Goal: Task Accomplishment & Management: Manage account settings

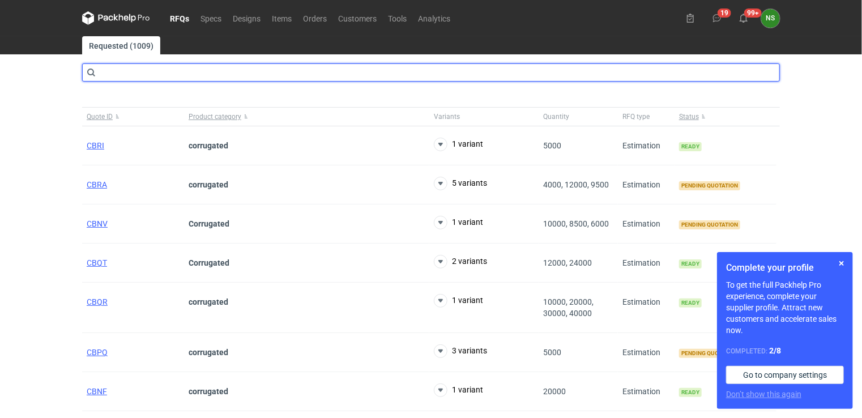
click at [138, 74] on input "text" at bounding box center [431, 72] width 698 height 18
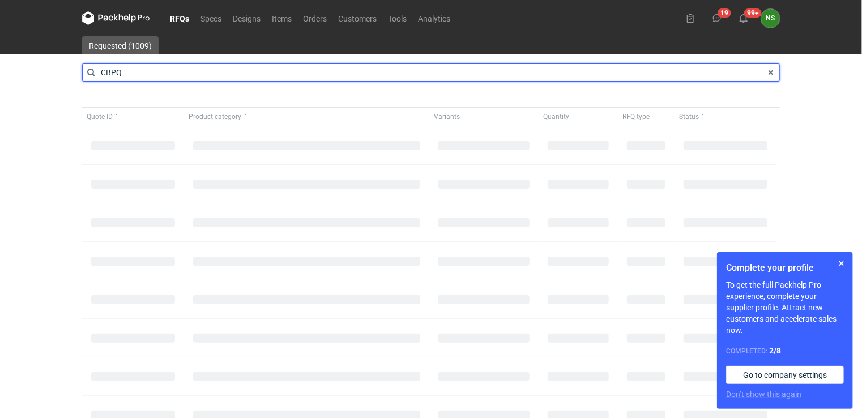
type input "CBPQ"
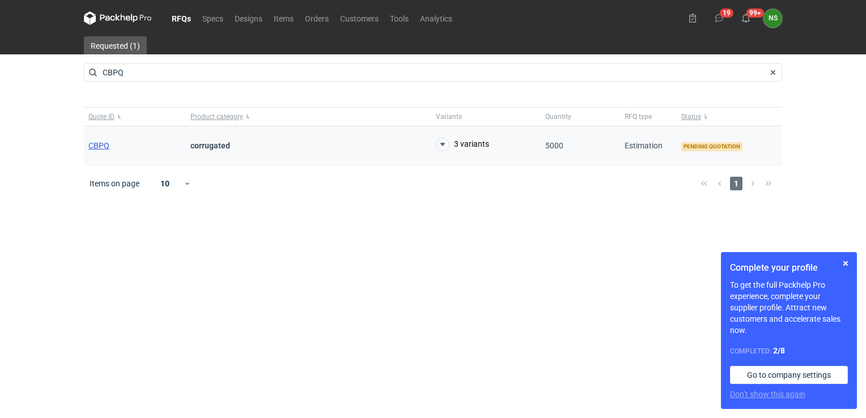
click at [97, 144] on span "CBPQ" at bounding box center [98, 145] width 21 height 9
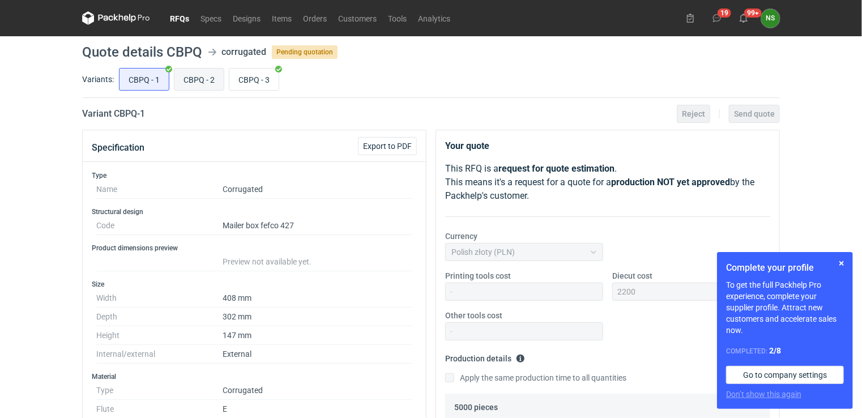
scroll to position [206, 0]
click at [200, 80] on input "CBPQ - 2" at bounding box center [198, 80] width 49 height 22
radio input "true"
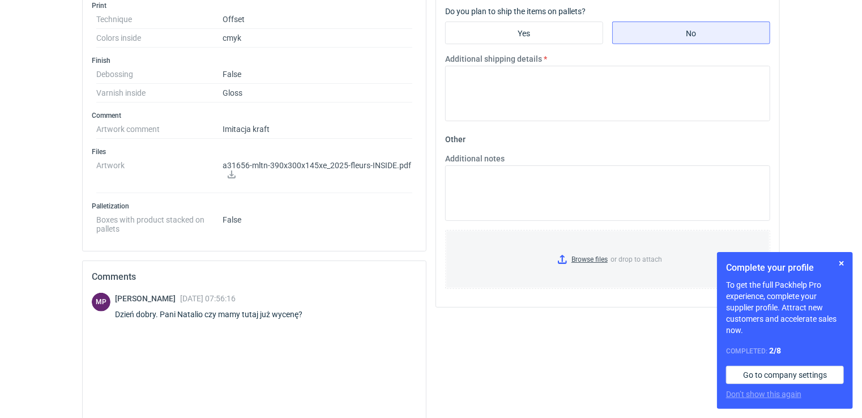
scroll to position [593, 0]
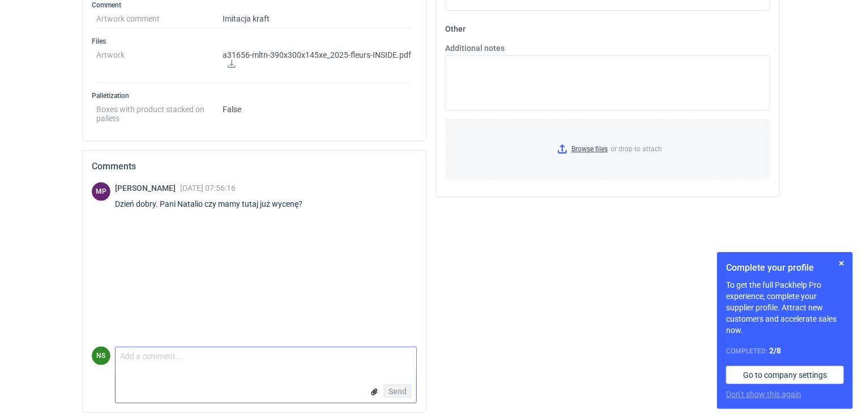
click at [184, 363] on textarea "Comment message" at bounding box center [266, 359] width 301 height 24
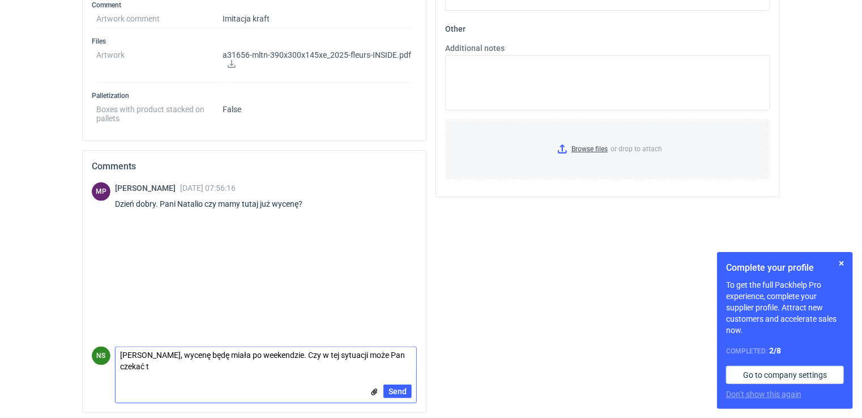
scroll to position [0, 0]
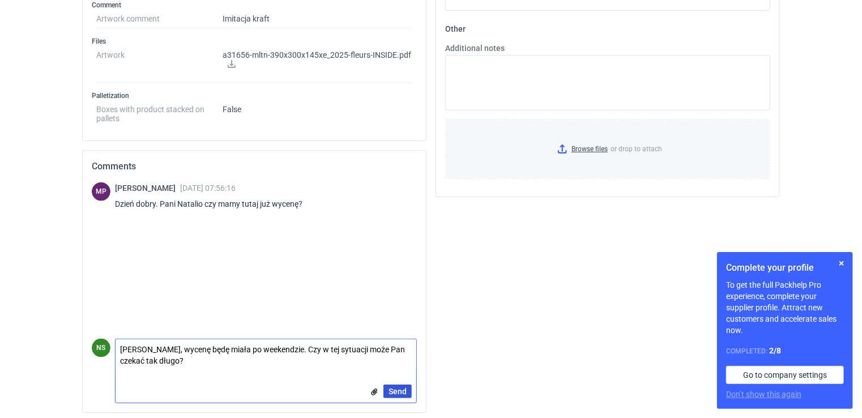
type textarea "[PERSON_NAME], wycenę będę miała po weekendzie. Czy w tej sytuacji może Pan cze…"
click at [402, 388] on span "Send" at bounding box center [398, 392] width 18 height 8
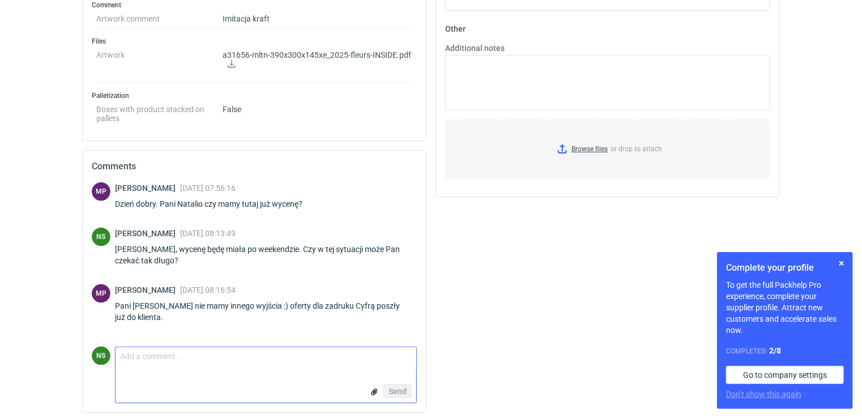
click at [165, 353] on textarea "Comment message" at bounding box center [266, 359] width 301 height 24
click at [132, 355] on textarea "Prosze pamiętać że od 9.10 maszyna będzie miała przestój." at bounding box center [266, 359] width 301 height 24
click at [142, 354] on textarea "Prosze pamiętać że od 9.10 maszyna będzie miała przestój." at bounding box center [266, 359] width 301 height 24
click at [144, 358] on textarea "Prosze pamiętać że od 9.10 maszyna będzie miała przestój." at bounding box center [266, 359] width 301 height 24
click at [179, 354] on textarea "Proszę pamiętać że od 9.10 maszyna będzie miała przestój." at bounding box center [266, 359] width 301 height 24
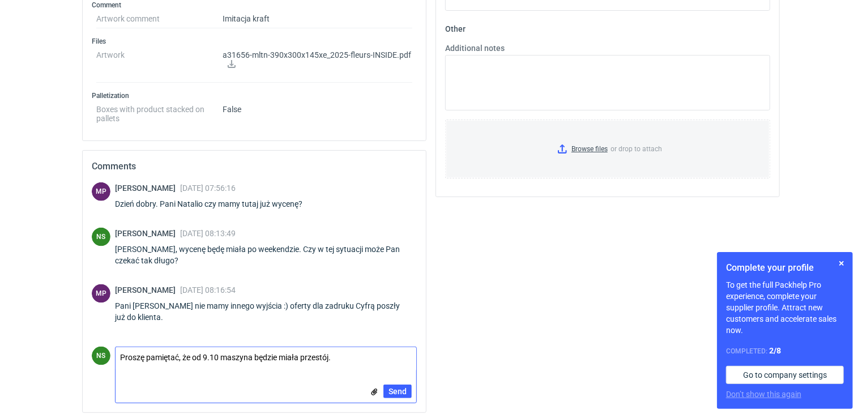
click at [250, 355] on textarea "Proszę pamiętać, że od 9.10 maszyna będzie miała przestój." at bounding box center [266, 359] width 301 height 24
type textarea "Proszę pamiętać, że od 9.10 maszyna na C500 będzie miała przestój."
click at [403, 389] on span "Send" at bounding box center [398, 392] width 18 height 8
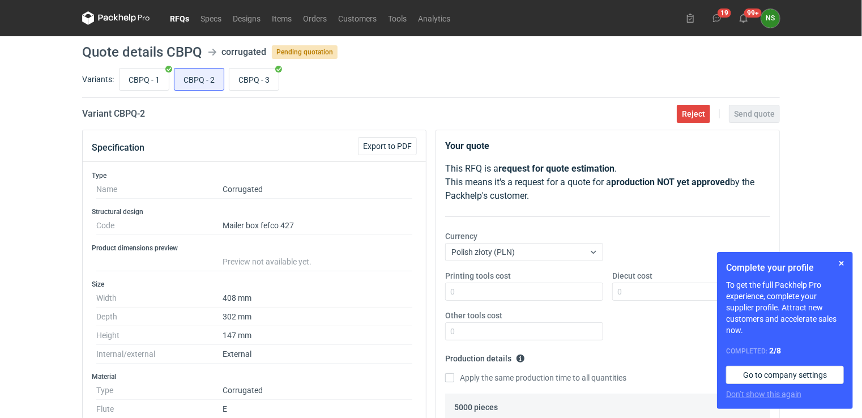
drag, startPoint x: 179, startPoint y: 21, endPoint x: 198, endPoint y: 28, distance: 19.9
click at [179, 21] on link "RFQs" at bounding box center [179, 18] width 31 height 14
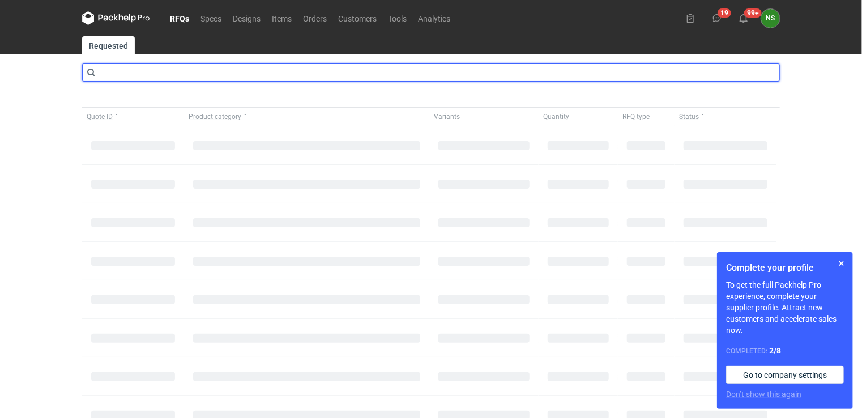
click at [369, 74] on input "text" at bounding box center [431, 72] width 698 height 18
type input "CBNV"
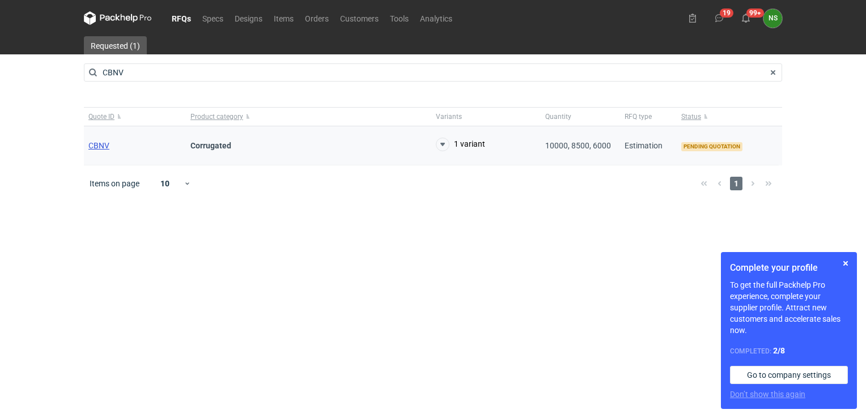
click at [102, 144] on span "CBNV" at bounding box center [98, 145] width 21 height 9
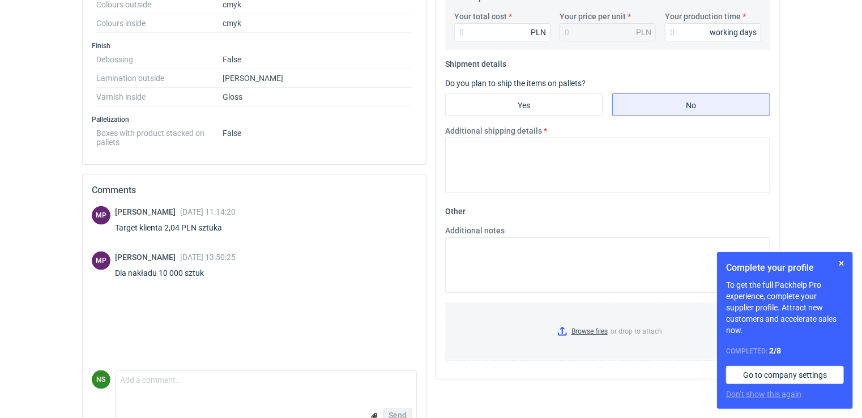
scroll to position [559, 0]
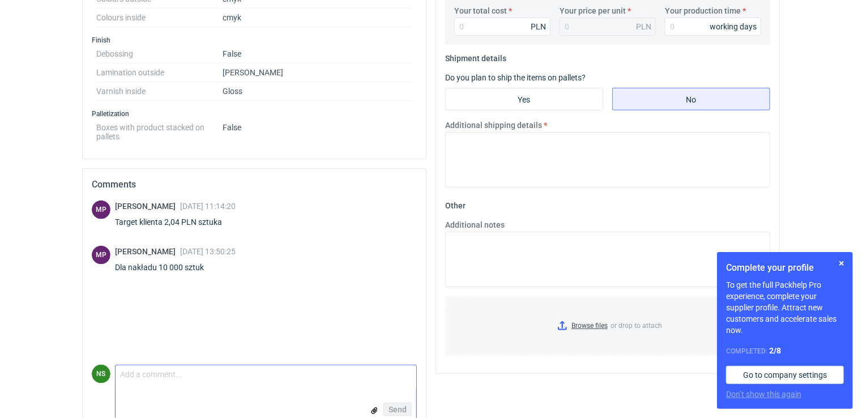
click at [160, 378] on textarea "Comment message" at bounding box center [266, 377] width 301 height 24
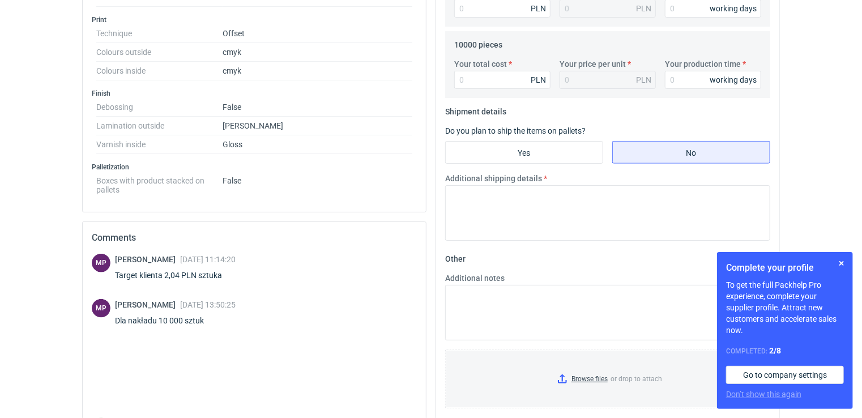
scroll to position [577, 0]
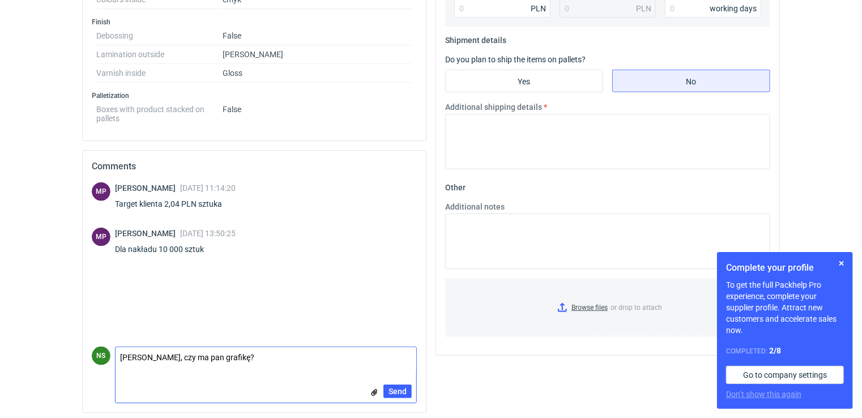
click at [215, 355] on textarea "[PERSON_NAME], czy ma pan grafikę?" at bounding box center [266, 359] width 301 height 24
type textarea "[PERSON_NAME], czy ma Pan poglądową grafikę?"
click at [401, 389] on span "Send" at bounding box center [398, 392] width 18 height 8
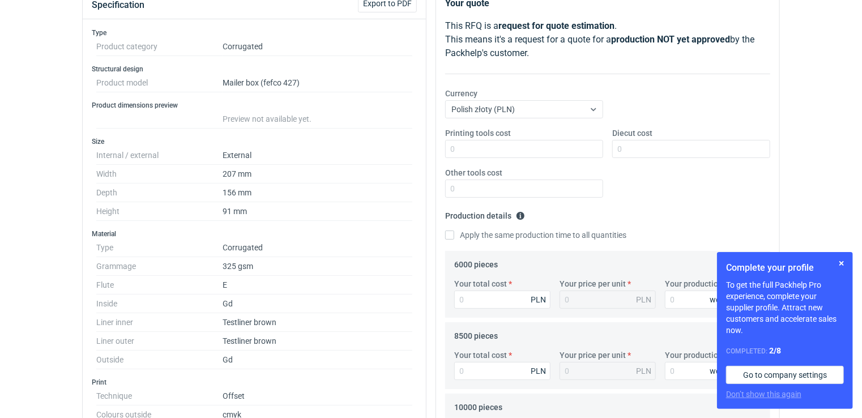
scroll to position [0, 0]
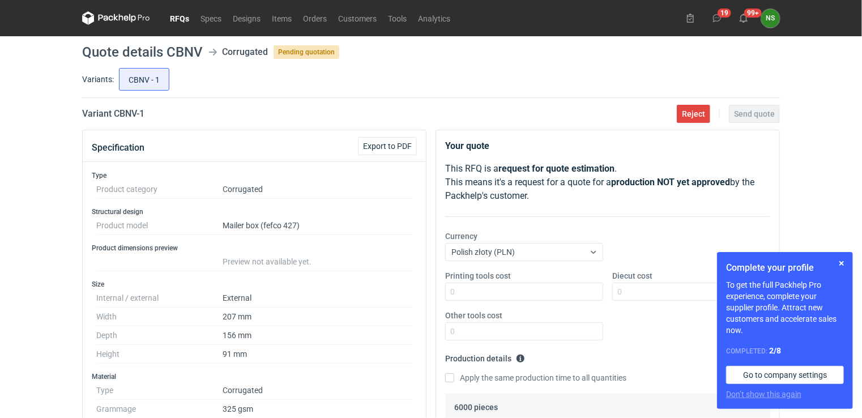
drag, startPoint x: 177, startPoint y: 19, endPoint x: 185, endPoint y: 22, distance: 9.0
click at [177, 19] on link "RFQs" at bounding box center [179, 18] width 31 height 14
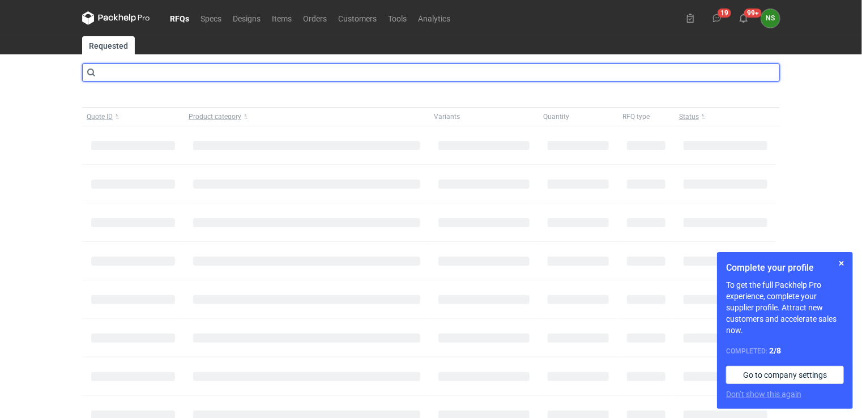
click at [164, 74] on input "text" at bounding box center [431, 72] width 698 height 18
type input "CBNV"
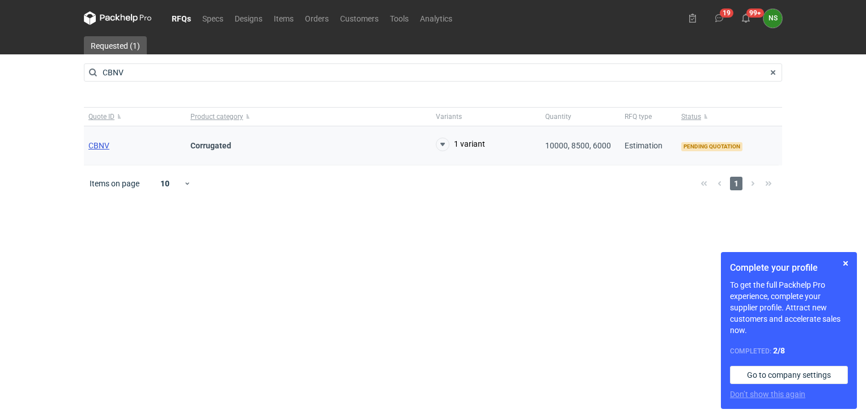
click at [97, 145] on span "CBNV" at bounding box center [98, 145] width 21 height 9
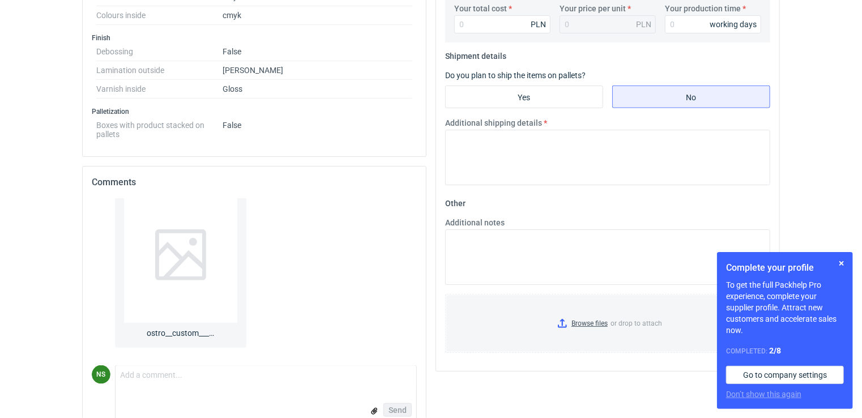
scroll to position [564, 0]
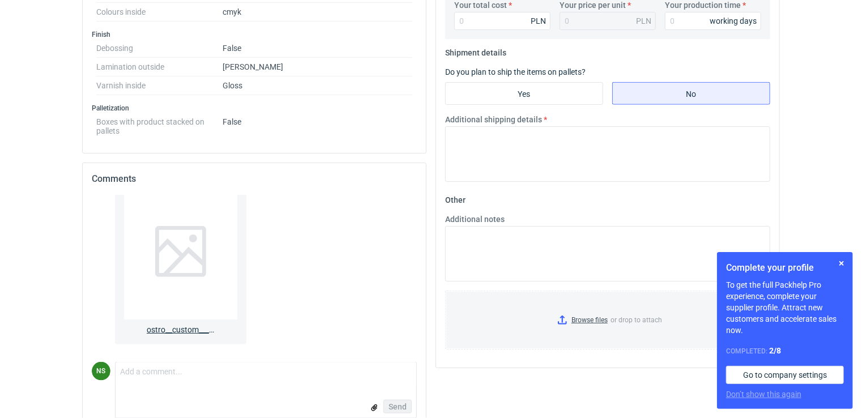
click at [186, 273] on div at bounding box center [180, 252] width 113 height 136
click at [185, 312] on div at bounding box center [180, 252] width 113 height 136
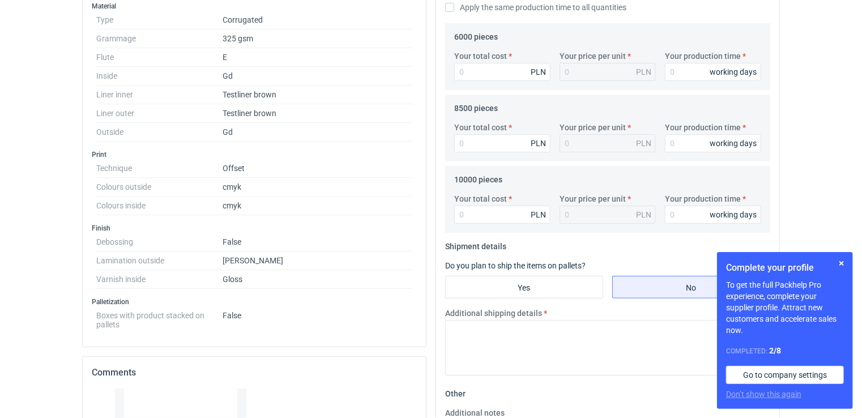
scroll to position [0, 0]
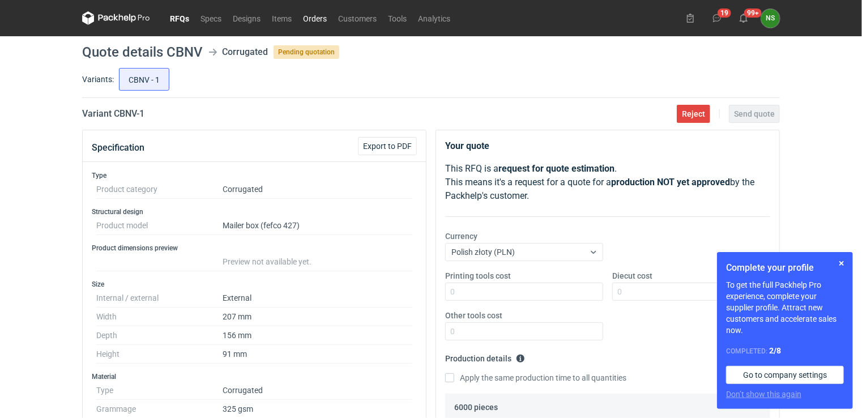
click at [314, 19] on link "Orders" at bounding box center [314, 18] width 35 height 14
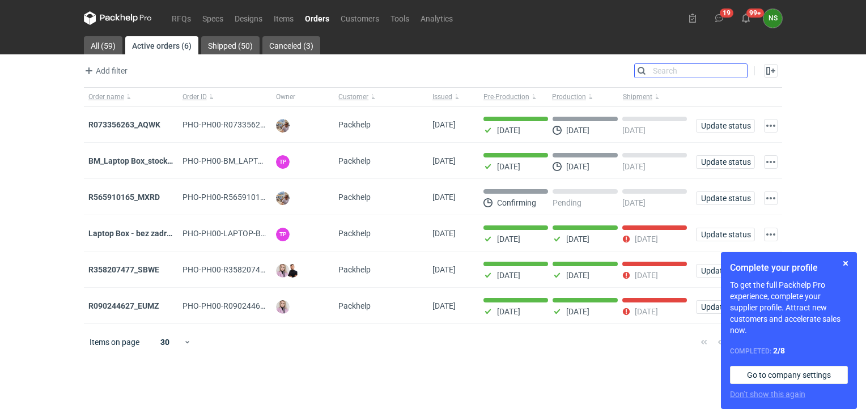
click at [739, 71] on input "Search" at bounding box center [691, 71] width 112 height 14
paste input "R358207477_SBWE"
type input "R358207477_SBWE"
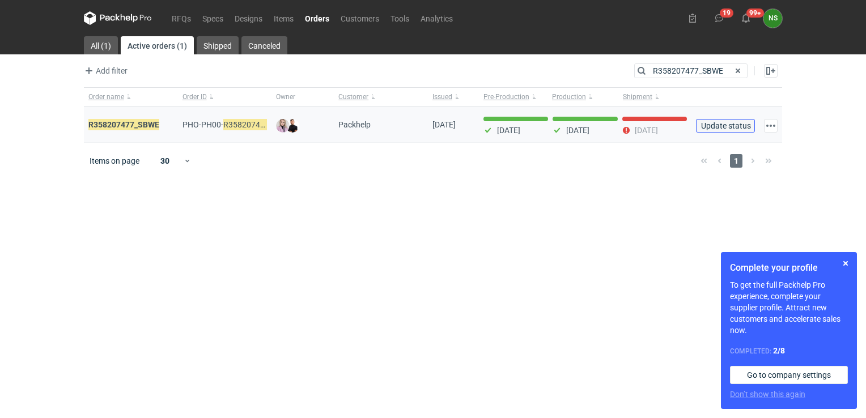
click at [730, 123] on span "Update status" at bounding box center [725, 126] width 49 height 8
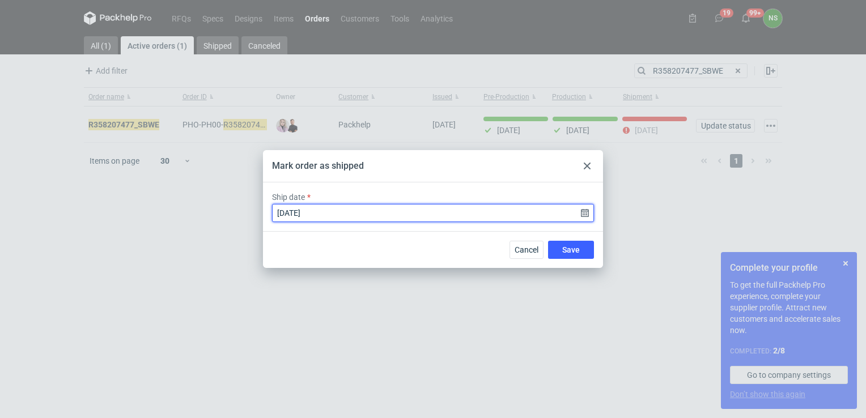
click at [584, 215] on input "[DATE]" at bounding box center [433, 213] width 322 height 18
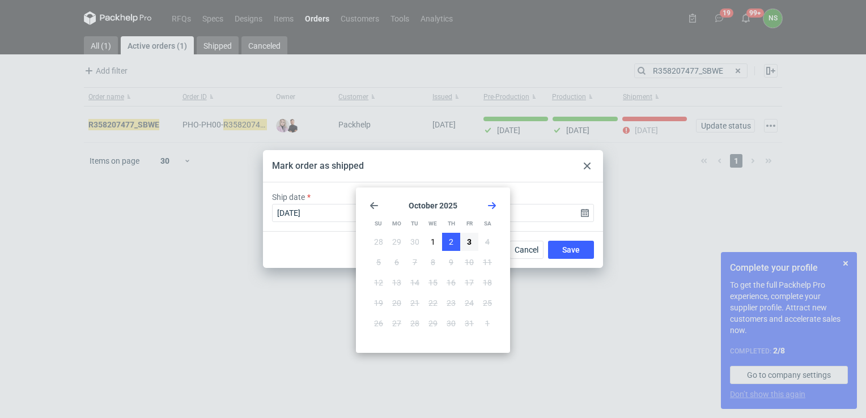
click at [450, 242] on span "2" at bounding box center [451, 241] width 5 height 11
type input "[DATE]"
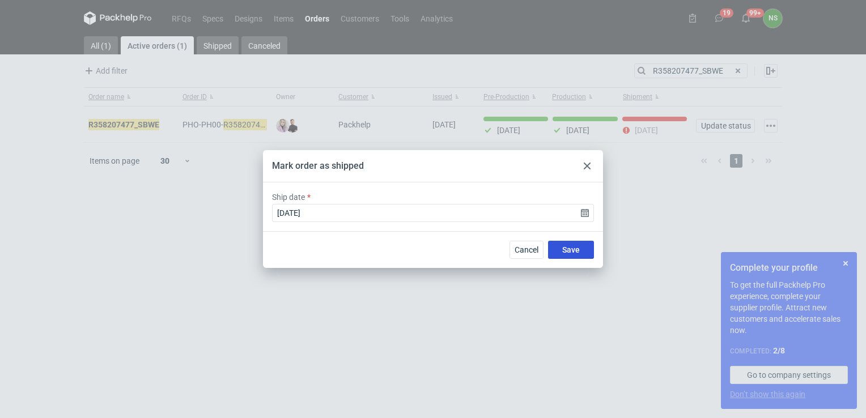
click at [567, 253] on span "Save" at bounding box center [571, 250] width 18 height 8
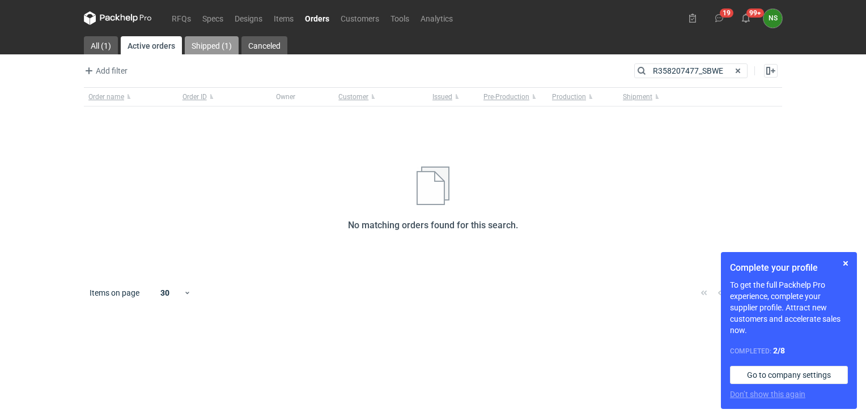
click at [197, 44] on link "Shipped (1)" at bounding box center [212, 45] width 54 height 18
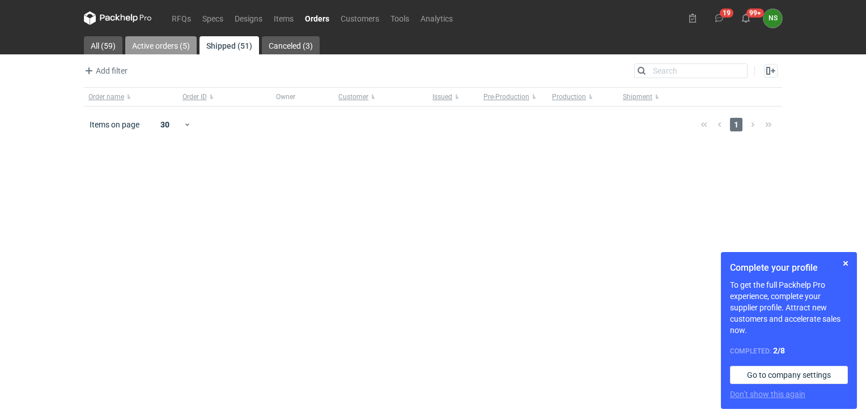
click at [161, 47] on link "Active orders (5)" at bounding box center [160, 45] width 71 height 18
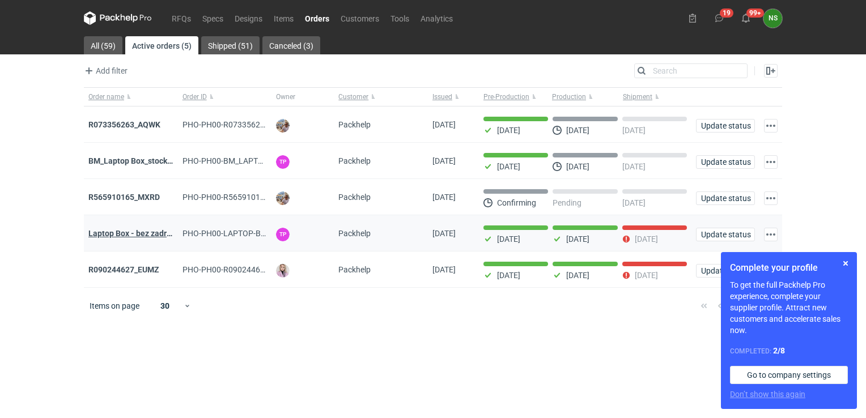
click at [141, 233] on strong "Laptop Box - bez zadruku - stock 3" at bounding box center [150, 233] width 124 height 9
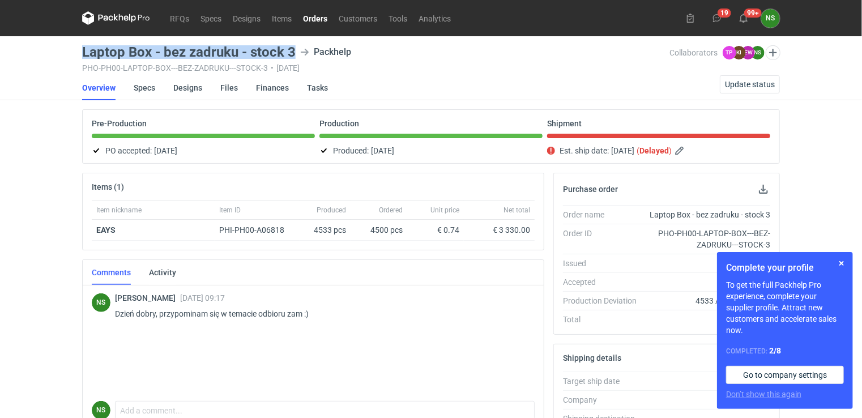
drag, startPoint x: 293, startPoint y: 51, endPoint x: 75, endPoint y: 47, distance: 218.7
click at [75, 47] on div "RFQs Specs Designs Items Orders Customers Tools Analytics 19 99+ NS [PERSON_NAM…" at bounding box center [431, 209] width 862 height 418
drag, startPoint x: 308, startPoint y: 17, endPoint x: 315, endPoint y: 21, distance: 7.9
click at [309, 17] on link "Orders" at bounding box center [315, 18] width 36 height 14
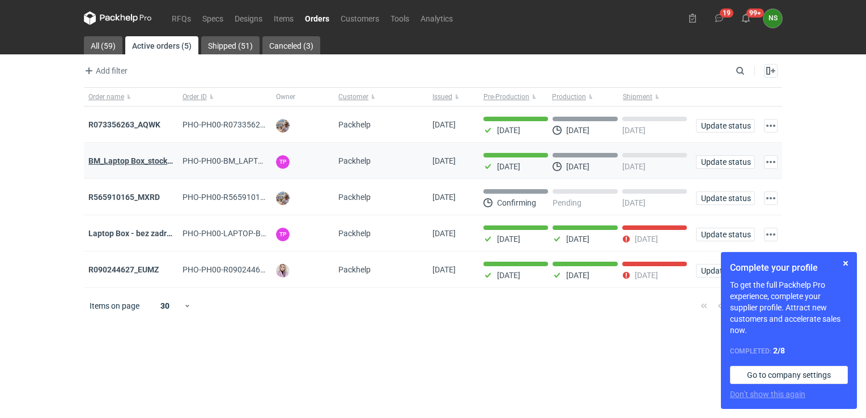
click at [145, 161] on strong "BM_Laptop Box_stock_06" at bounding box center [133, 160] width 91 height 9
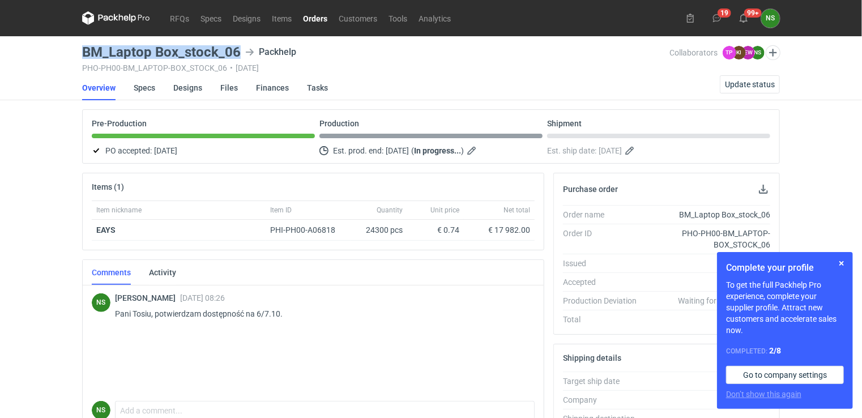
drag, startPoint x: 237, startPoint y: 52, endPoint x: 67, endPoint y: 53, distance: 170.0
click at [67, 53] on div "RFQs Specs Designs Items Orders Customers Tools Analytics 19 99+ NS [PERSON_NAM…" at bounding box center [431, 209] width 862 height 418
click at [184, 17] on link "RFQs" at bounding box center [179, 18] width 31 height 14
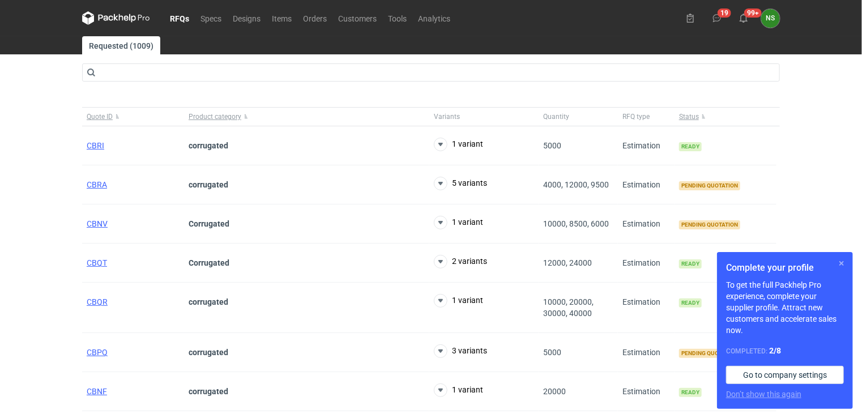
click at [844, 266] on button "button" at bounding box center [842, 264] width 14 height 14
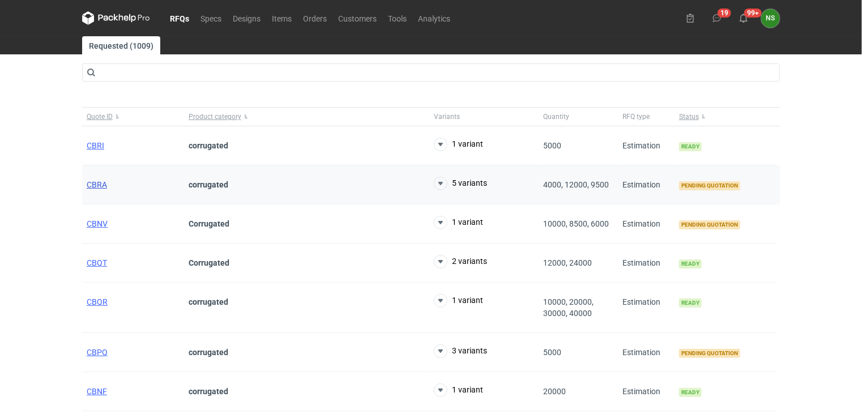
click at [89, 185] on span "CBRA" at bounding box center [97, 184] width 20 height 9
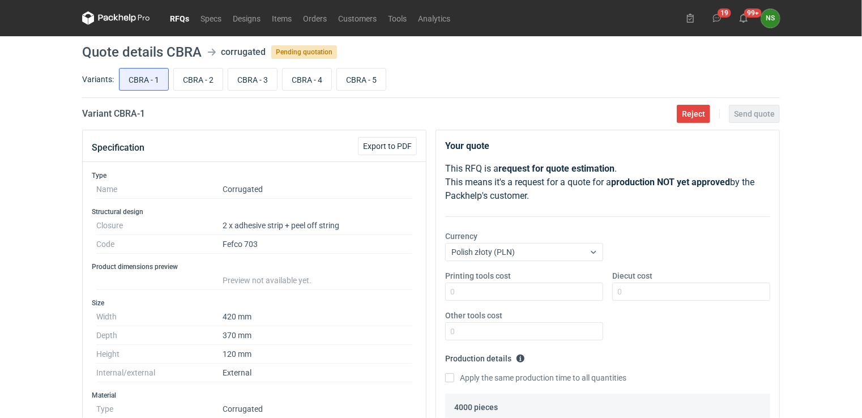
click at [179, 19] on link "RFQs" at bounding box center [179, 18] width 31 height 14
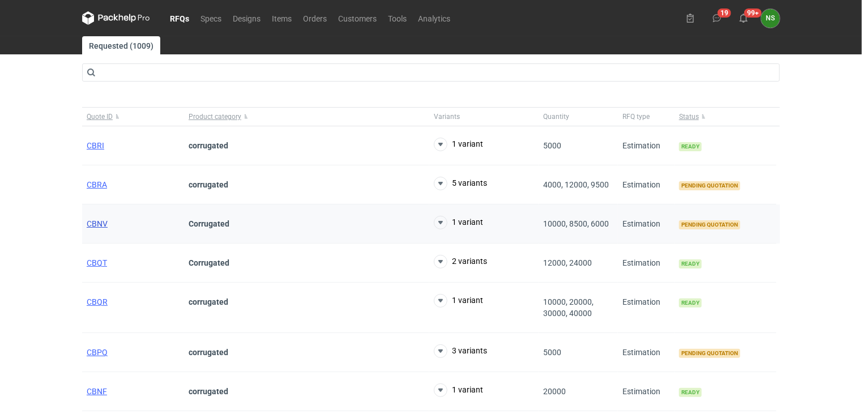
click at [99, 225] on span "CBNV" at bounding box center [97, 223] width 21 height 9
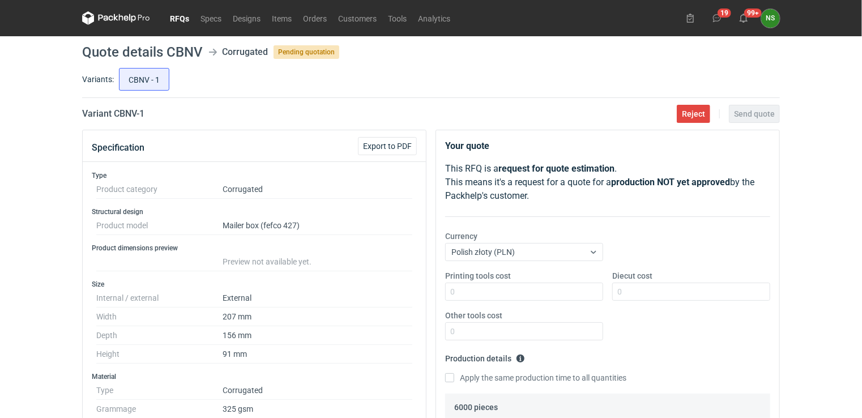
click at [184, 21] on link "RFQs" at bounding box center [179, 18] width 31 height 14
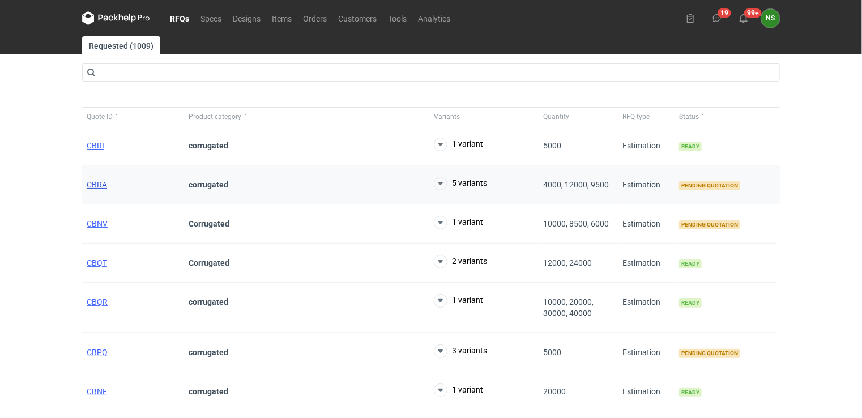
click at [98, 186] on span "CBRA" at bounding box center [97, 184] width 20 height 9
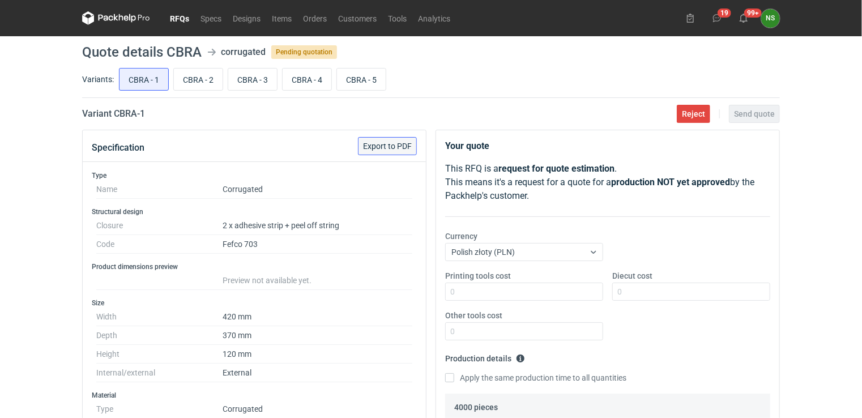
click at [389, 144] on span "Export to PDF" at bounding box center [387, 146] width 49 height 8
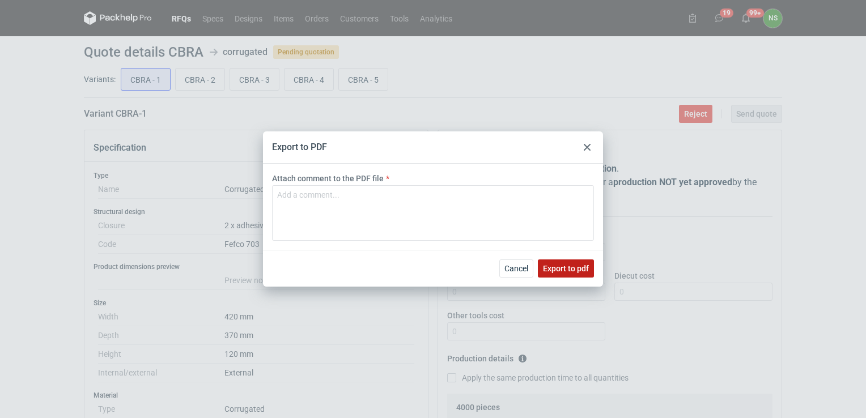
click at [552, 270] on span "Export to pdf" at bounding box center [566, 269] width 46 height 8
